Goal: Task Accomplishment & Management: Manage account settings

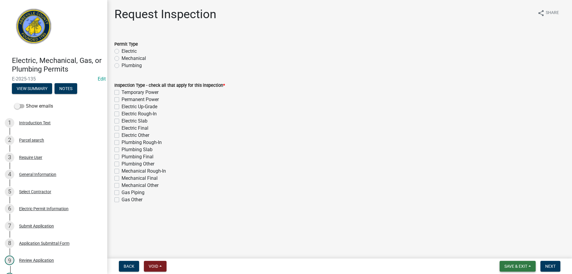
click at [532, 263] on button "Save & Exit" at bounding box center [518, 266] width 36 height 11
click at [517, 252] on button "Save & Exit" at bounding box center [512, 250] width 48 height 14
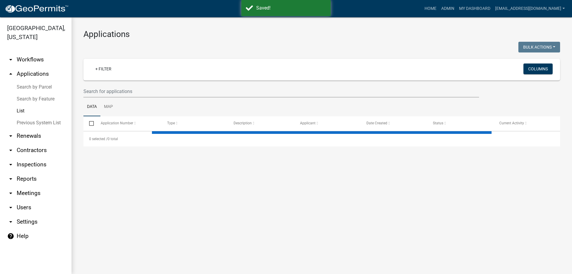
select select "3: 100"
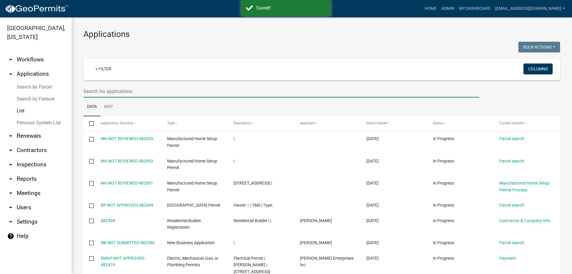
click at [92, 90] on input "text" at bounding box center [281, 91] width 396 height 12
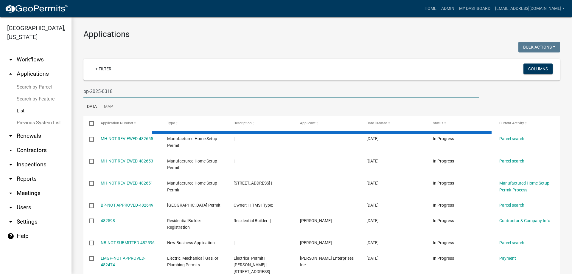
type input "bp-2025-0318"
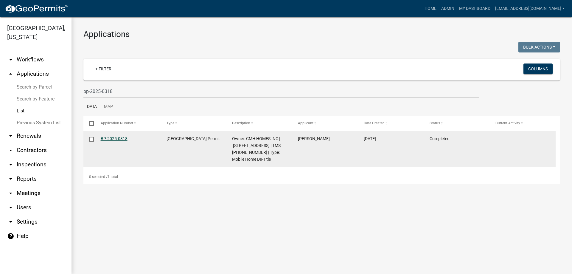
click at [107, 136] on link "BP-2025-0318" at bounding box center [114, 138] width 27 height 5
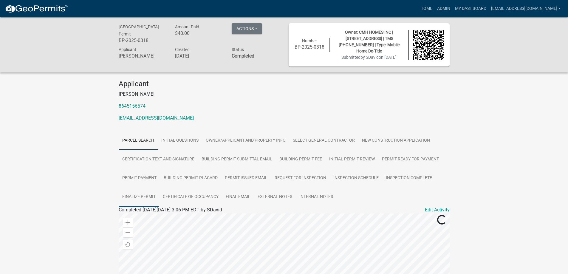
click at [142, 193] on link "Finalize Permit" at bounding box center [139, 196] width 41 height 19
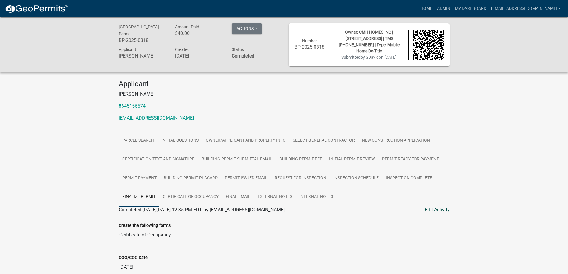
click at [440, 208] on link "Edit Activity" at bounding box center [437, 209] width 25 height 7
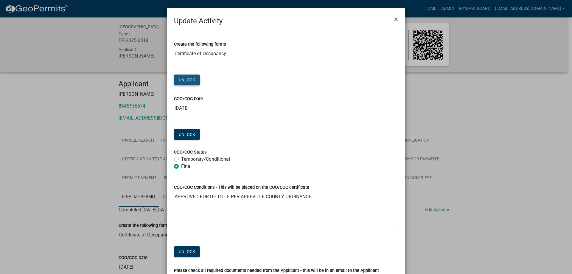
click at [192, 80] on button "Unlock" at bounding box center [187, 80] width 26 height 11
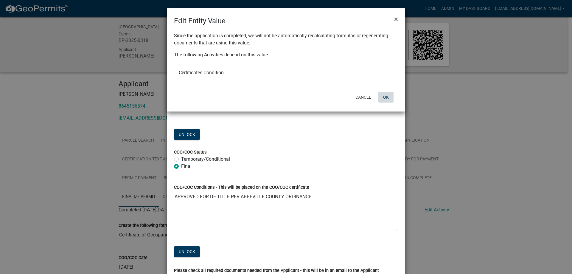
click at [393, 99] on button "OK" at bounding box center [385, 97] width 15 height 11
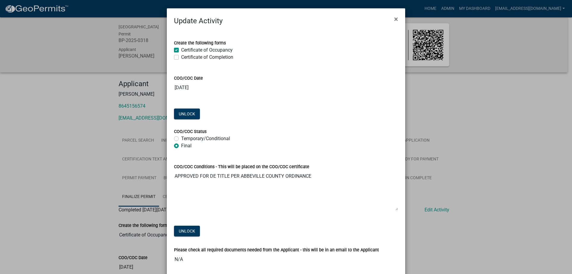
click at [181, 51] on label "Certificate of Occupancy" at bounding box center [207, 49] width 52 height 7
click at [181, 50] on input "Certificate of Occupancy" at bounding box center [183, 48] width 4 height 4
checkbox input "false"
click at [181, 58] on label "Certificate of Completion" at bounding box center [207, 57] width 52 height 7
click at [181, 58] on input "Certificate of Completion" at bounding box center [183, 56] width 4 height 4
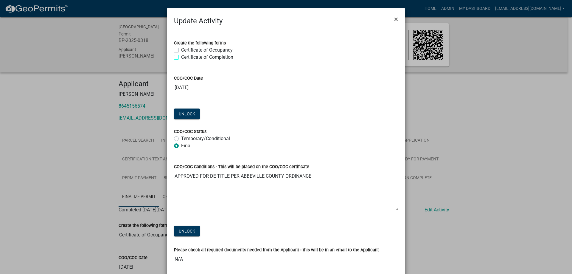
checkbox input "true"
checkbox input "false"
checkbox input "true"
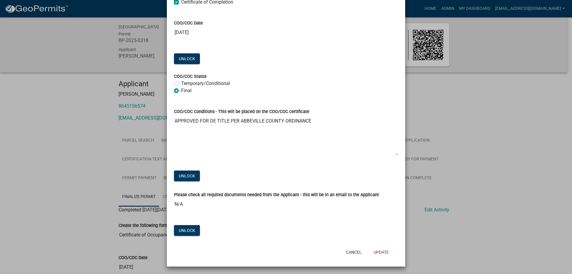
scroll to position [56, 0]
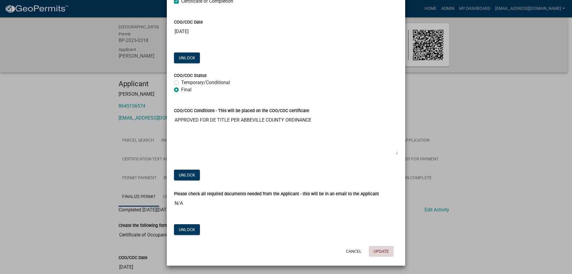
click at [383, 252] on button "Update" at bounding box center [381, 251] width 25 height 11
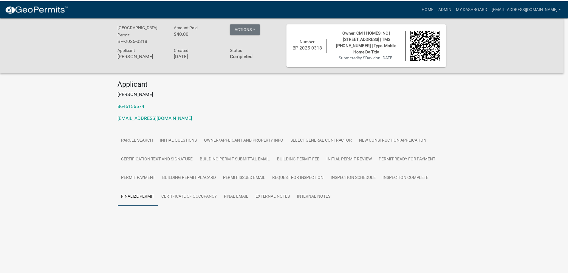
scroll to position [0, 0]
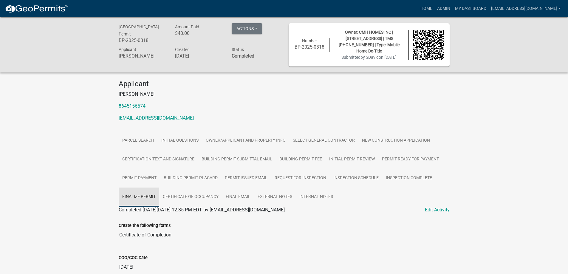
click at [133, 194] on link "Finalize Permit" at bounding box center [139, 196] width 41 height 19
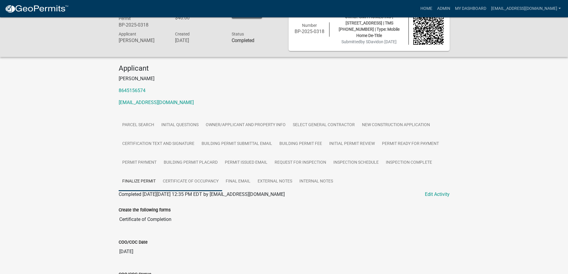
scroll to position [30, 0]
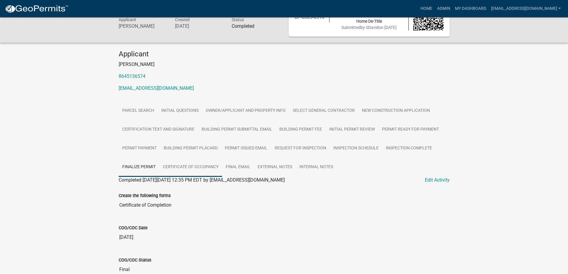
click at [181, 170] on link "Certificate of Occupancy" at bounding box center [190, 167] width 63 height 19
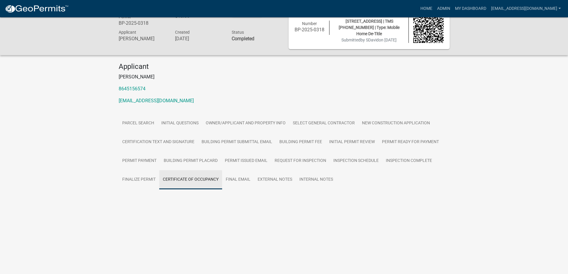
scroll to position [17, 0]
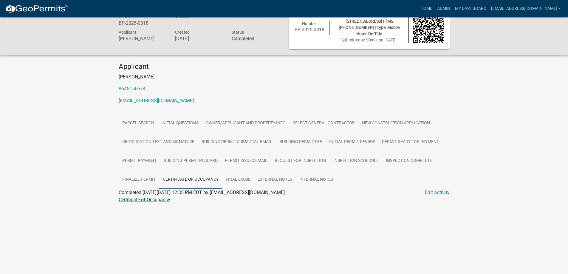
click at [146, 200] on link "Certificate of Occupancy" at bounding box center [145, 200] width 52 height 6
